Goal: Information Seeking & Learning: Learn about a topic

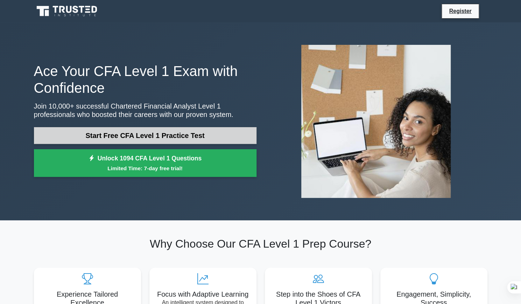
click at [158, 137] on link "Start Free CFA Level 1 Practice Test" at bounding box center [145, 135] width 223 height 17
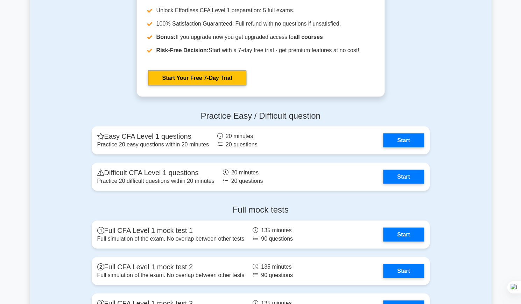
scroll to position [882, 0]
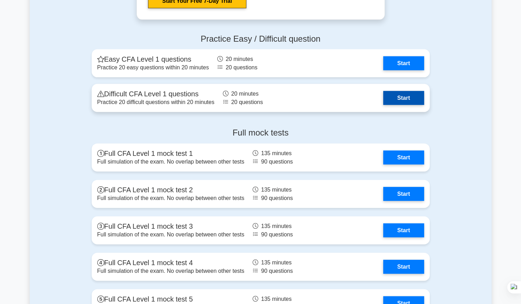
click at [398, 93] on link "Start" at bounding box center [403, 98] width 41 height 14
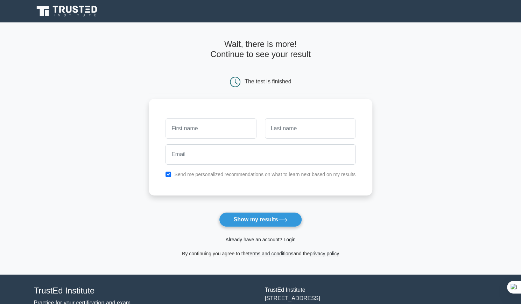
click at [270, 240] on link "Already have an account? Login" at bounding box center [260, 240] width 70 height 6
click at [208, 122] on input "text" at bounding box center [211, 127] width 91 height 20
type input "[PERSON_NAME]"
click at [288, 132] on input "text" at bounding box center [310, 127] width 91 height 20
type input "Le"
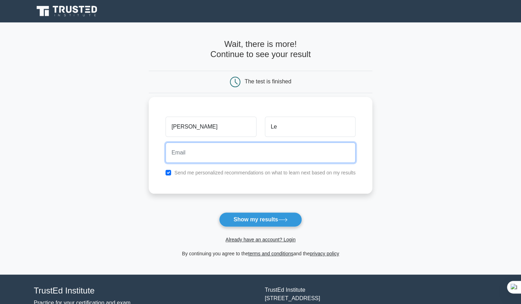
click at [264, 157] on input "email" at bounding box center [261, 152] width 190 height 20
type input "lqn11062004@gmail.com"
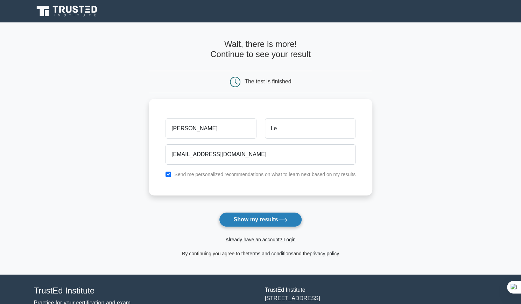
click at [259, 219] on button "Show my results" at bounding box center [260, 219] width 83 height 15
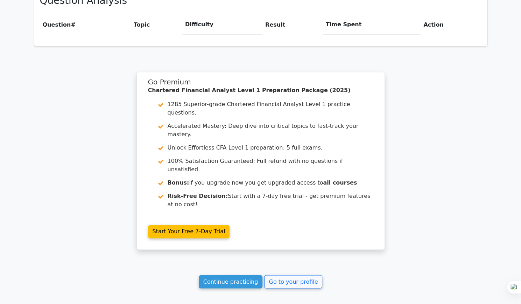
scroll to position [497, 0]
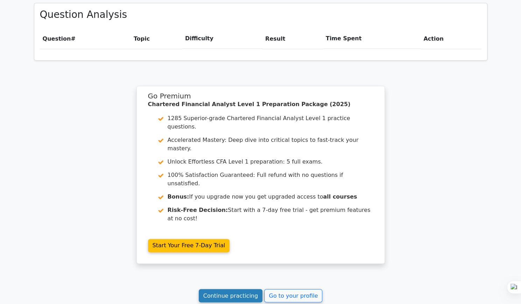
click at [247, 289] on link "Continue practicing" at bounding box center [231, 295] width 64 height 13
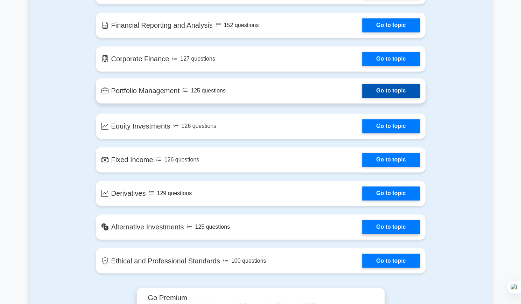
scroll to position [560, 0]
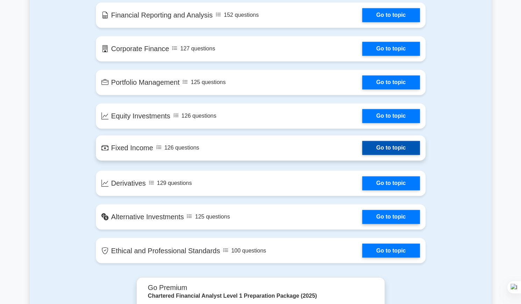
click at [395, 144] on link "Go to topic" at bounding box center [390, 148] width 57 height 14
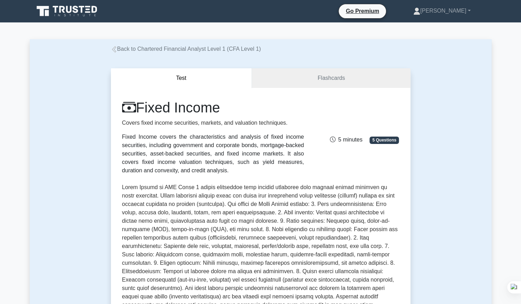
click at [316, 138] on div "5 minutes 5 Questions" at bounding box center [355, 137] width 95 height 14
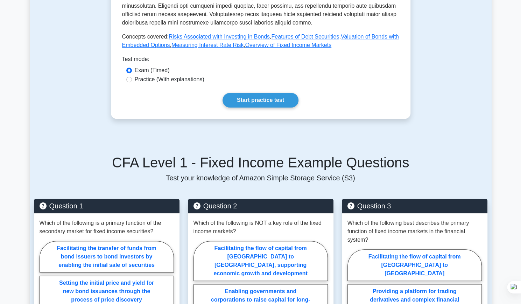
scroll to position [308, 0]
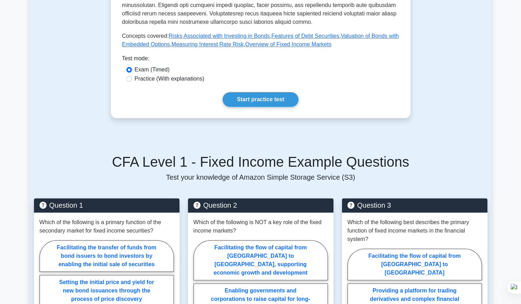
click at [164, 75] on label "Practice (With explanations)" at bounding box center [170, 79] width 70 height 8
click at [132, 76] on input "Practice (With explanations)" at bounding box center [129, 79] width 6 height 6
radio input "true"
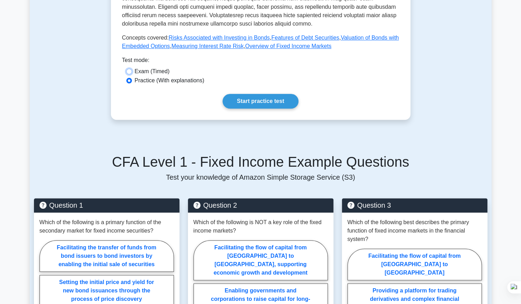
click at [126, 69] on input "Exam (Timed)" at bounding box center [129, 72] width 6 height 6
radio input "true"
click at [126, 78] on input "Practice (With explanations)" at bounding box center [129, 81] width 6 height 6
radio input "true"
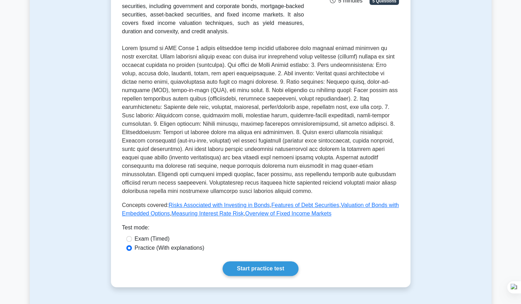
scroll to position [140, 0]
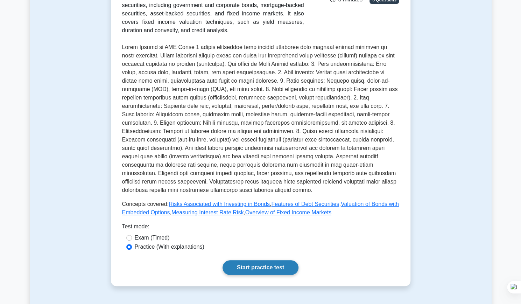
click at [267, 260] on link "Start practice test" at bounding box center [261, 267] width 76 height 15
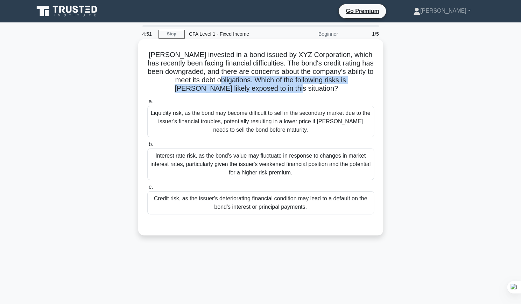
drag, startPoint x: 231, startPoint y: 80, endPoint x: 315, endPoint y: 89, distance: 84.5
click at [315, 89] on h5 "[PERSON_NAME] invested in a bond issued by XYZ Corporation, which has recently …" at bounding box center [261, 71] width 228 height 43
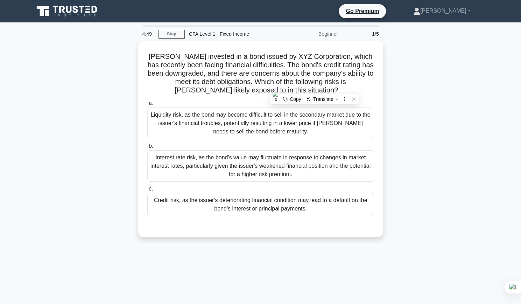
click at [131, 81] on div "[PERSON_NAME] invested in a bond issued by XYZ Corporation, which has recently …" at bounding box center [261, 143] width 462 height 204
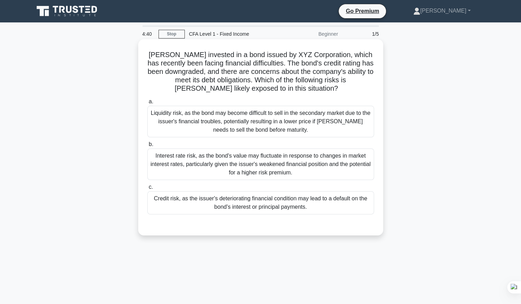
click at [286, 206] on div "Credit risk, as the issuer's deteriorating financial condition may lead to a de…" at bounding box center [260, 202] width 227 height 23
click at [147, 189] on input "c. Credit risk, as the issuer's deteriorating financial condition may lead to a…" at bounding box center [147, 187] width 0 height 5
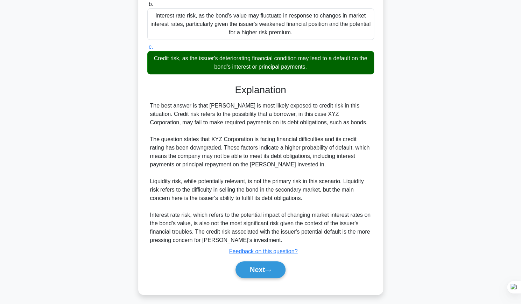
scroll to position [143, 0]
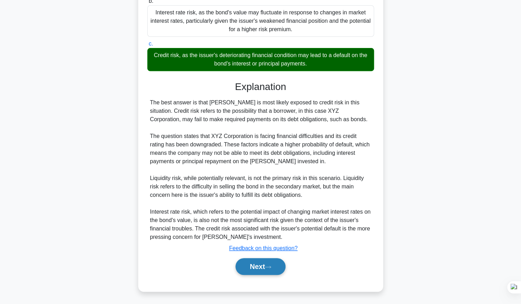
click at [262, 265] on button "Next" at bounding box center [261, 266] width 50 height 17
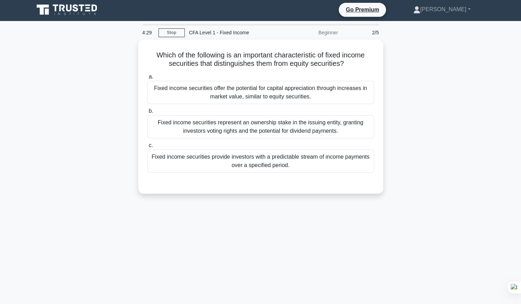
scroll to position [0, 0]
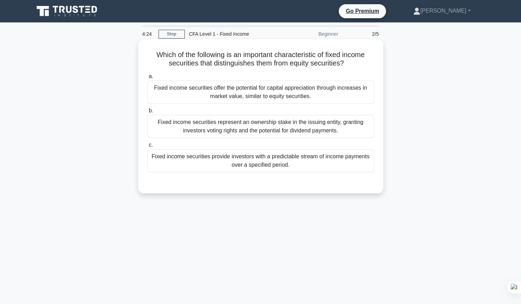
click at [220, 56] on h5 "Which of the following is an important characteristic of fixed income securitie…" at bounding box center [261, 58] width 228 height 17
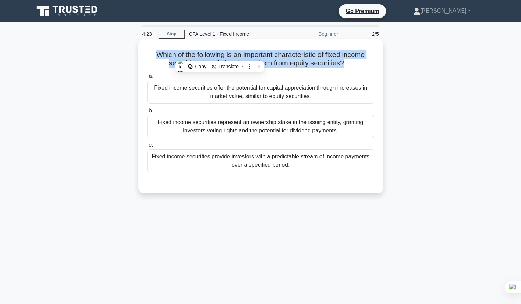
click at [220, 56] on h5 "Which of the following is an important characteristic of fixed income securitie…" at bounding box center [261, 58] width 228 height 17
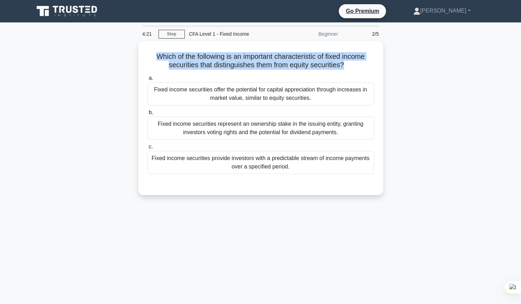
click at [125, 72] on div "Which of the following is an important characteristic of fixed income securitie…" at bounding box center [261, 122] width 462 height 162
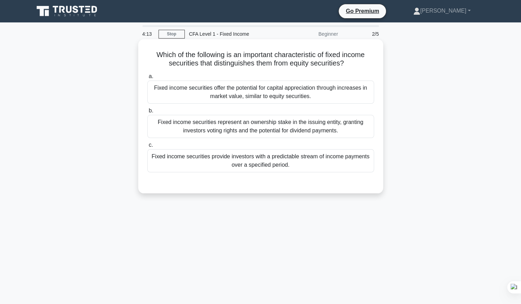
click at [203, 156] on div "Fixed income securities provide investors with a predictable stream of income p…" at bounding box center [260, 160] width 227 height 23
click at [147, 147] on input "c. Fixed income securities provide investors with a predictable stream of incom…" at bounding box center [147, 145] width 0 height 5
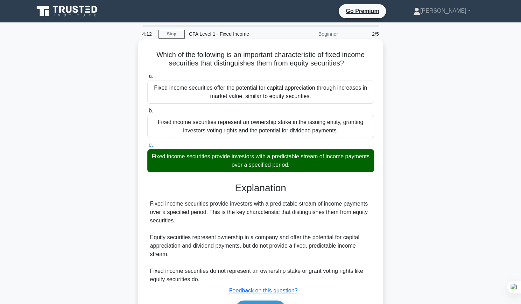
click at [147, 74] on input "a. Fixed income securities offer the potential for capital appreciation through…" at bounding box center [147, 76] width 0 height 5
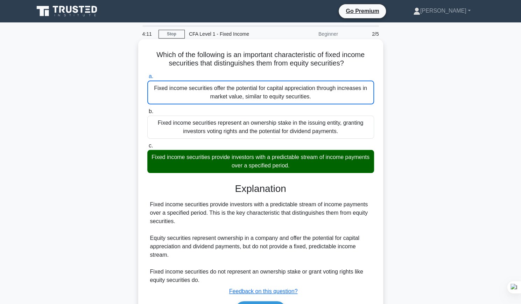
click at [242, 210] on div "Fixed income securities provide investors with a predictable stream of income p…" at bounding box center [260, 242] width 221 height 84
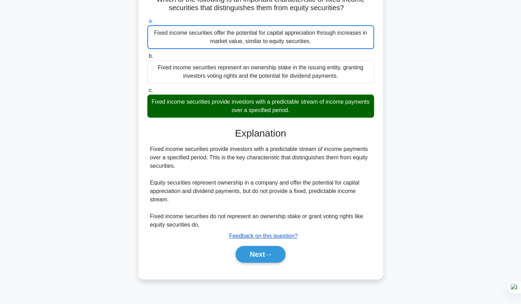
scroll to position [56, 0]
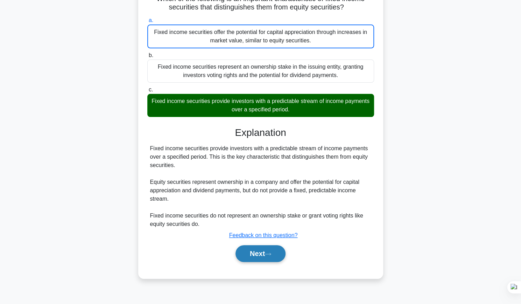
click at [269, 258] on button "Next" at bounding box center [261, 253] width 50 height 17
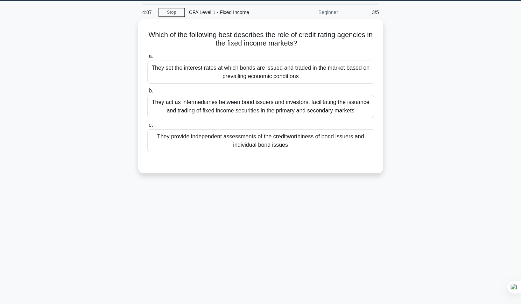
scroll to position [0, 0]
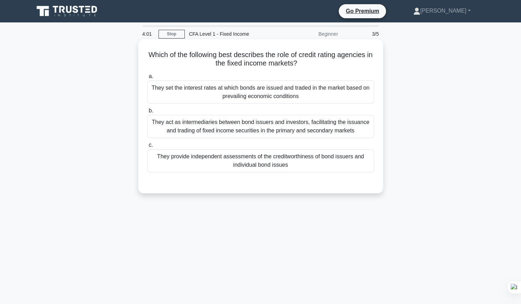
click at [248, 158] on div "They provide independent assessments of the creditworthiness of bond issuers an…" at bounding box center [260, 160] width 227 height 23
click at [147, 147] on input "c. They provide independent assessments of the creditworthiness of bond issuers…" at bounding box center [147, 145] width 0 height 5
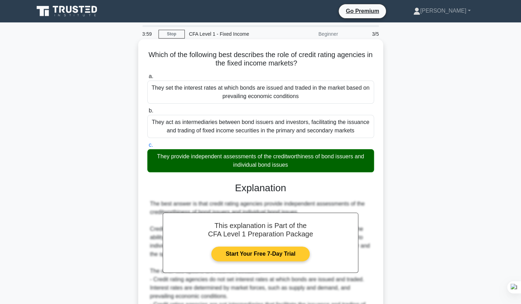
click at [147, 74] on input "a. They set the interest rates at which bonds are issued and traded in the mark…" at bounding box center [147, 76] width 0 height 5
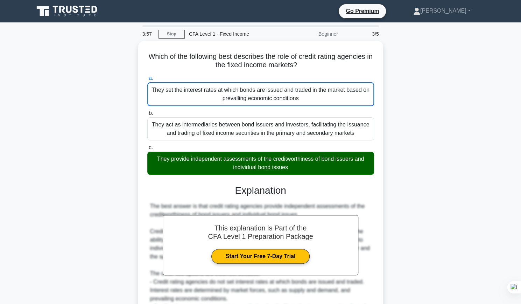
click at [439, 172] on div "Which of the following best describes the role of credit rating agencies in the…" at bounding box center [261, 213] width 462 height 345
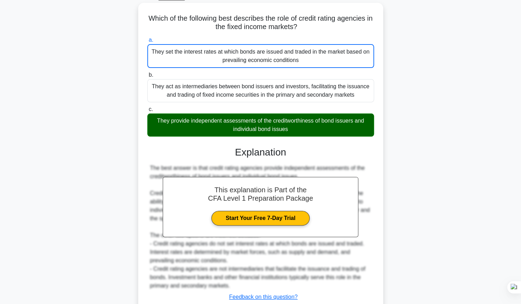
scroll to position [85, 0]
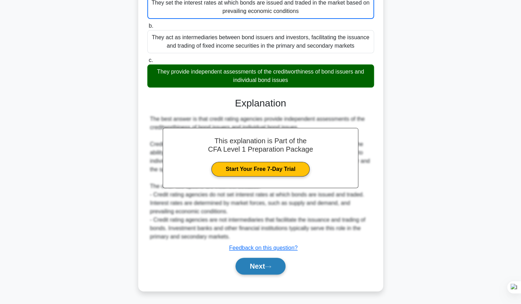
click at [265, 271] on button "Next" at bounding box center [261, 266] width 50 height 17
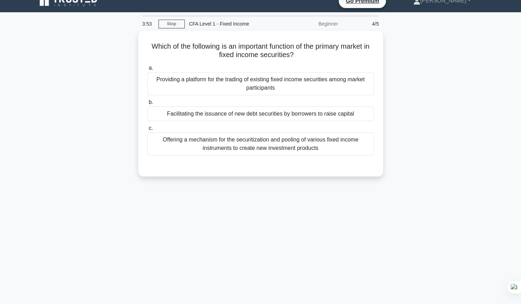
scroll to position [0, 0]
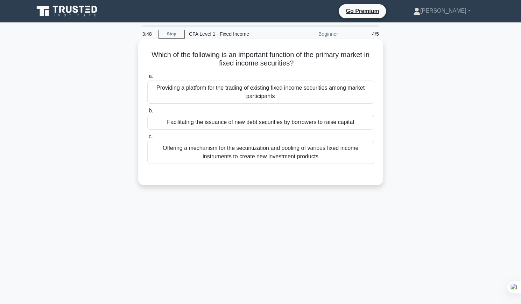
click at [254, 57] on h5 "Which of the following is an important function of the primary market in fixed …" at bounding box center [261, 58] width 228 height 17
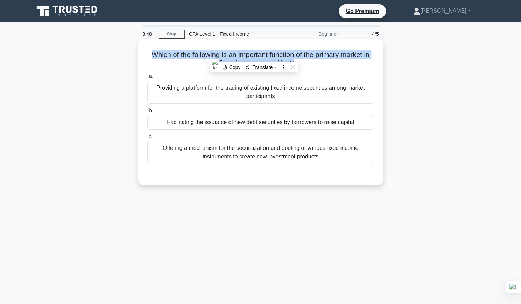
click at [254, 57] on h5 "Which of the following is an important function of the primary market in fixed …" at bounding box center [261, 58] width 228 height 17
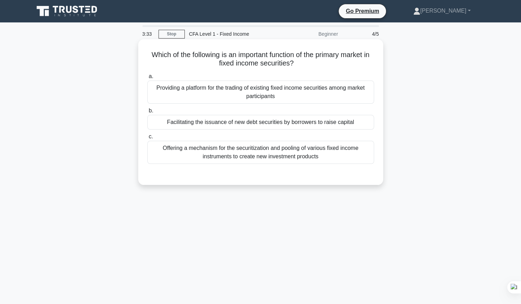
click at [244, 122] on div "Facilitating the issuance of new debt securities by borrowers to raise capital" at bounding box center [260, 122] width 227 height 15
click at [147, 113] on input "b. Facilitating the issuance of new debt securities by borrowers to raise capit…" at bounding box center [147, 110] width 0 height 5
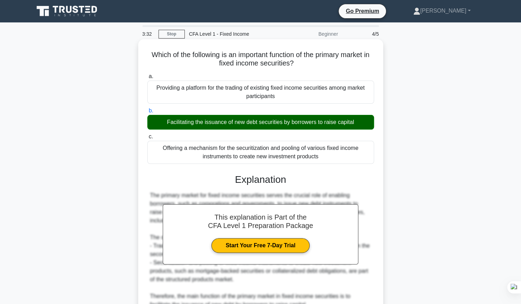
click at [147, 134] on input "c. Offering a mechanism for the securitization and pooling of various fixed inc…" at bounding box center [147, 136] width 0 height 5
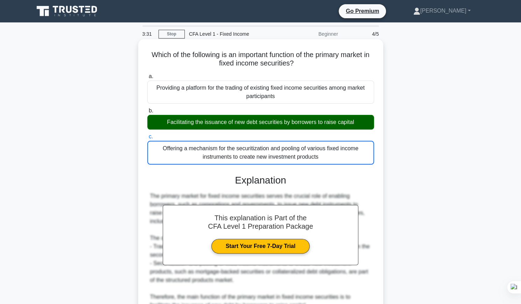
click at [147, 74] on input "a. Providing a platform for the trading of existing fixed income securities amo…" at bounding box center [147, 76] width 0 height 5
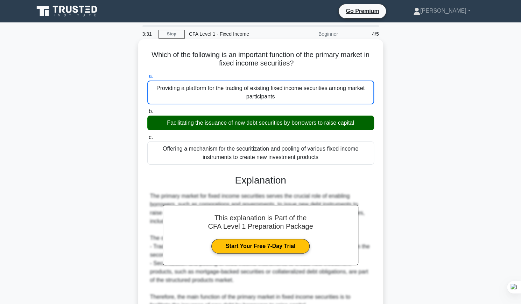
click at [147, 109] on input "b. Facilitating the issuance of new debt securities by borrowers to raise capit…" at bounding box center [147, 111] width 0 height 5
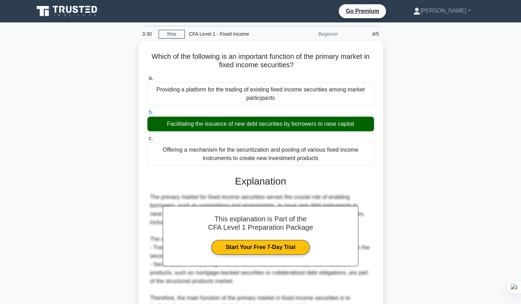
click at [428, 125] on div "Which of the following is an important function of the primary market in fixed …" at bounding box center [261, 205] width 462 height 328
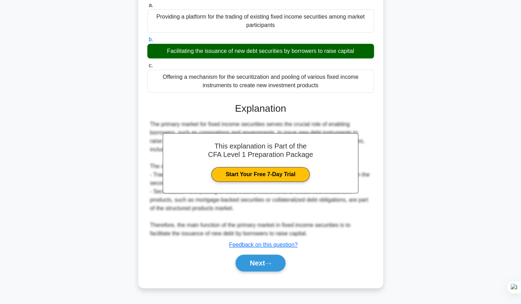
scroll to position [74, 0]
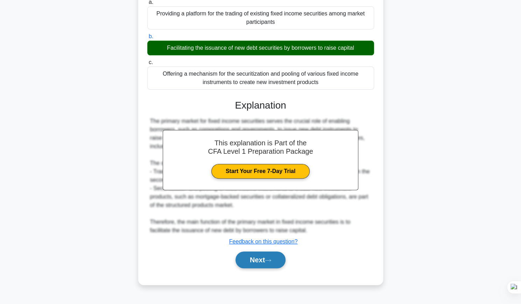
click at [262, 261] on button "Next" at bounding box center [261, 259] width 50 height 17
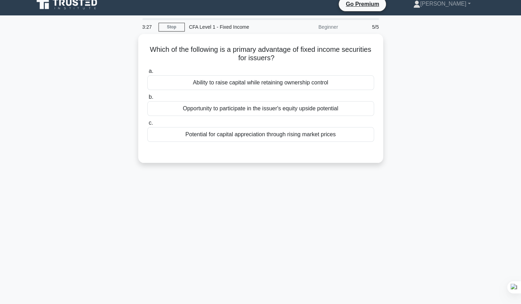
scroll to position [0, 0]
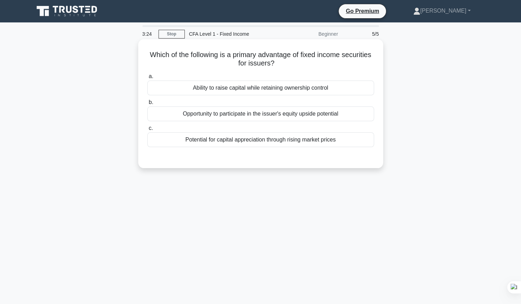
click at [270, 62] on h5 "Which of the following is a primary advantage of fixed income securities for is…" at bounding box center [261, 58] width 228 height 17
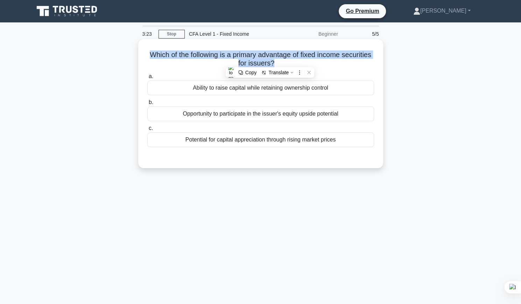
click at [270, 62] on h5 "Which of the following is a primary advantage of fixed income securities for is…" at bounding box center [261, 58] width 228 height 17
click at [317, 65] on h5 "Which of the following is a primary advantage of fixed income securities for is…" at bounding box center [261, 58] width 228 height 17
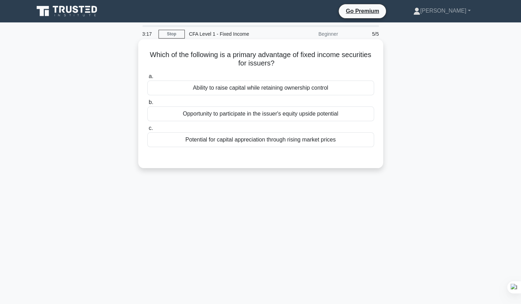
click at [298, 91] on div "Ability to raise capital while retaining ownership control" at bounding box center [260, 87] width 227 height 15
click at [147, 79] on input "a. Ability to raise capital while retaining ownership control" at bounding box center [147, 76] width 0 height 5
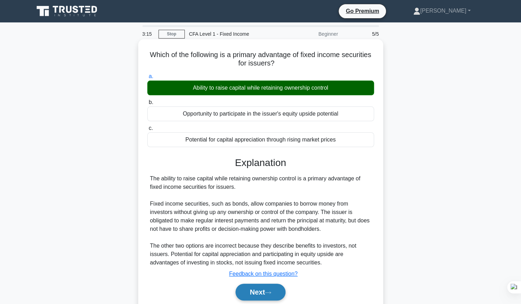
click at [264, 289] on button "Next" at bounding box center [261, 291] width 50 height 17
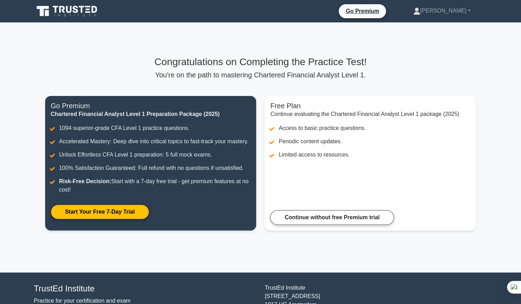
click at [78, 8] on icon at bounding box center [76, 9] width 6 height 7
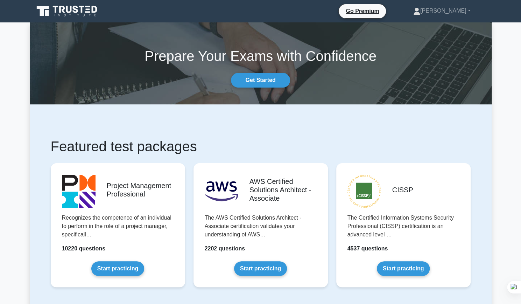
click at [78, 7] on icon at bounding box center [67, 11] width 67 height 13
